Goal: Task Accomplishment & Management: Manage account settings

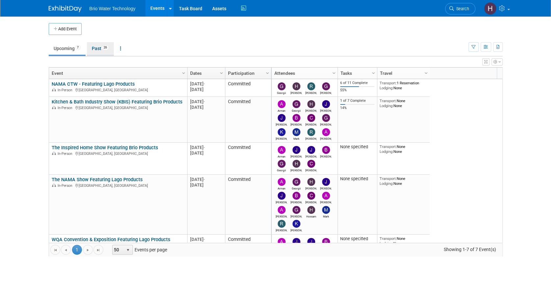
click at [105, 55] on li "Past 26" at bounding box center [100, 49] width 27 height 14
click at [100, 50] on link "Past 26" at bounding box center [100, 48] width 27 height 12
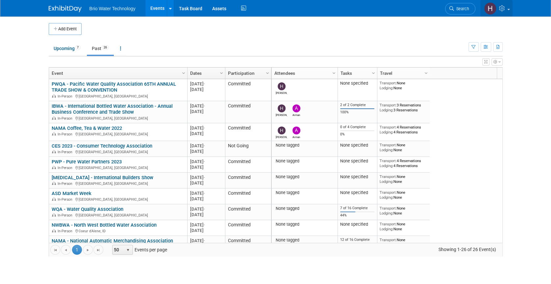
click at [508, 10] on link at bounding box center [496, 8] width 32 height 16
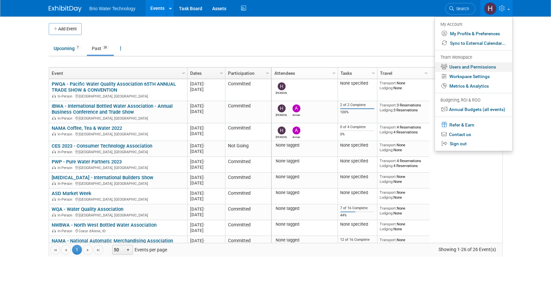
click at [483, 70] on link "Users and Permissions" at bounding box center [473, 67] width 77 height 10
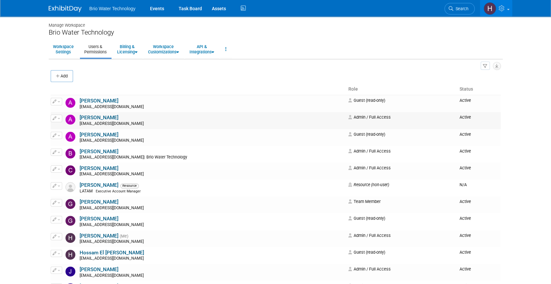
scroll to position [37, 0]
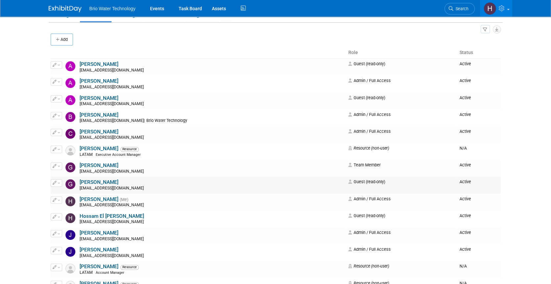
click at [54, 181] on icon "button" at bounding box center [55, 183] width 4 height 4
click at [77, 192] on link "Edit" at bounding box center [77, 193] width 52 height 9
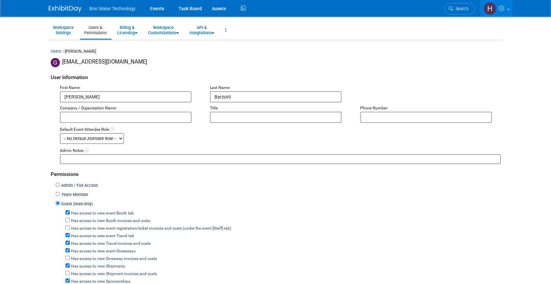
scroll to position [37, 0]
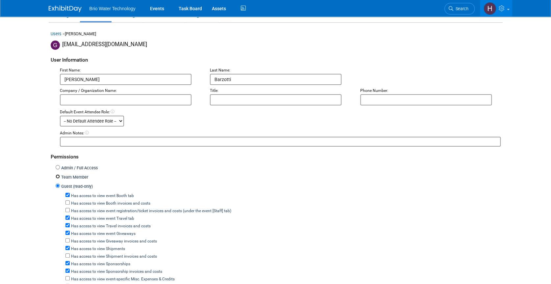
click at [58, 174] on input "Team Member" at bounding box center [58, 176] width 4 height 4
radio input "true"
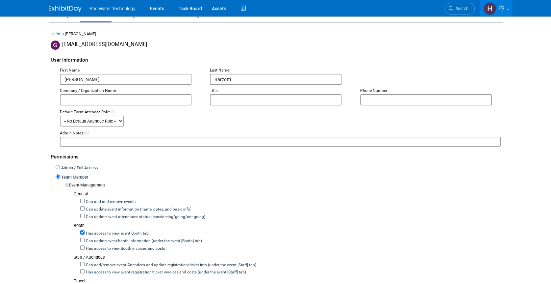
click at [64, 168] on label "Admin / Full Access" at bounding box center [79, 168] width 38 height 6
click at [60, 168] on input "Admin / Full Access" at bounding box center [58, 167] width 4 height 4
radio input "true"
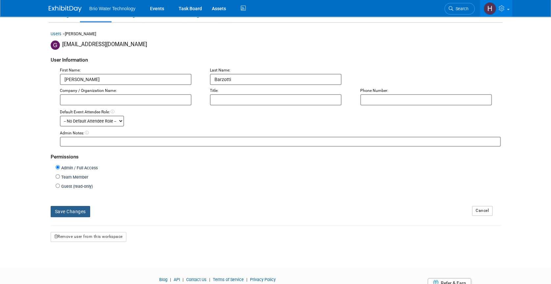
click at [63, 212] on button "Save Changes" at bounding box center [70, 211] width 39 height 11
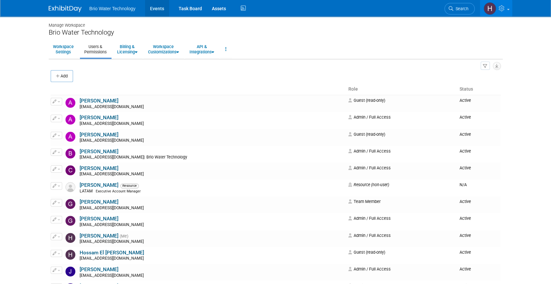
click at [154, 5] on link "Events" at bounding box center [157, 8] width 24 height 16
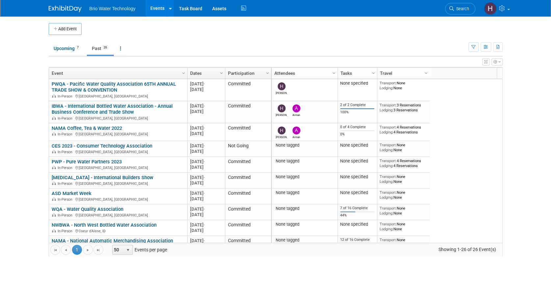
click at [95, 46] on link "Past 26" at bounding box center [100, 48] width 27 height 12
click at [68, 51] on link "Upcoming 7" at bounding box center [67, 48] width 37 height 12
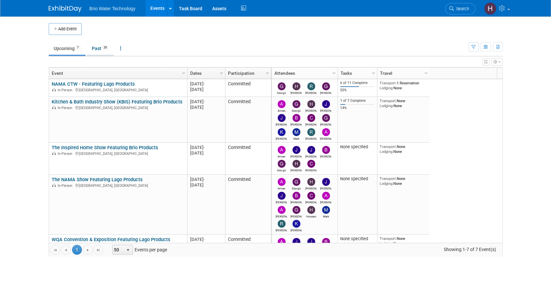
click at [93, 53] on link "Past 26" at bounding box center [100, 48] width 27 height 12
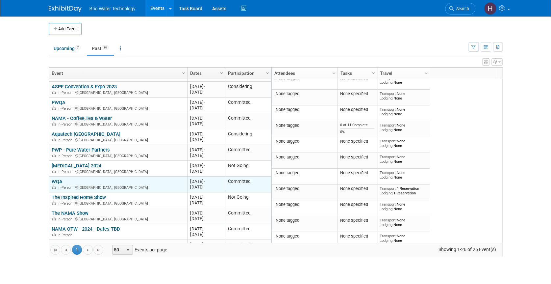
scroll to position [307, 0]
